Goal: Transaction & Acquisition: Download file/media

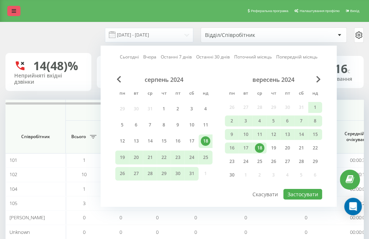
click at [17, 13] on link at bounding box center [13, 11] width 13 height 10
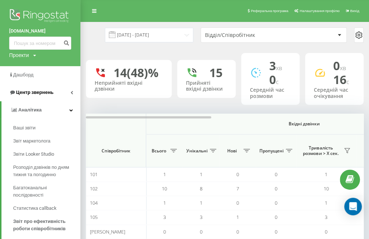
click at [34, 95] on span "Центр звернень" at bounding box center [34, 92] width 37 height 5
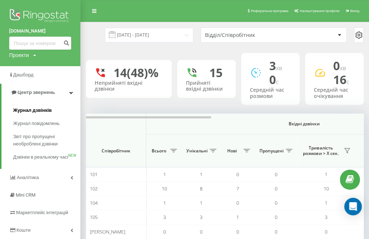
click at [46, 111] on span "Журнал дзвінків" at bounding box center [32, 110] width 39 height 7
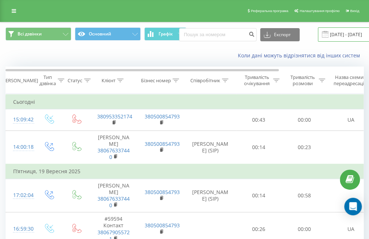
click at [350, 36] on input "[DATE] - [DATE]" at bounding box center [362, 34] width 89 height 14
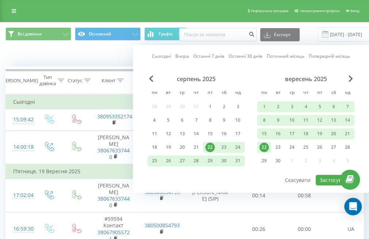
click at [264, 145] on div "22" at bounding box center [265, 148] width 10 height 10
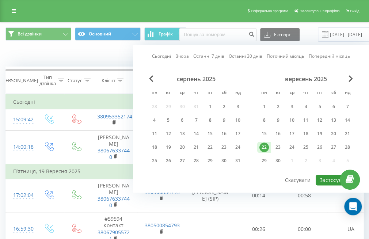
click at [331, 177] on button "Застосувати" at bounding box center [335, 180] width 39 height 11
type input "[DATE] - [DATE]"
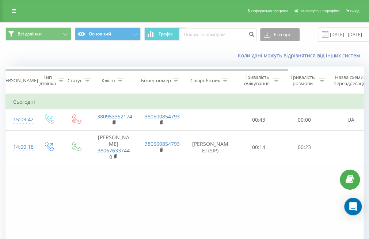
click at [278, 34] on button "Експорт" at bounding box center [280, 34] width 40 height 13
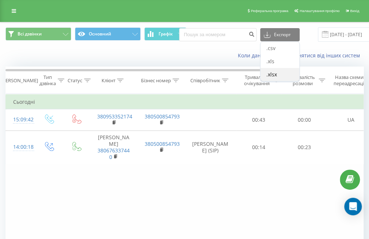
click at [268, 75] on span ".xlsx" at bounding box center [272, 74] width 11 height 7
